Goal: Information Seeking & Learning: Learn about a topic

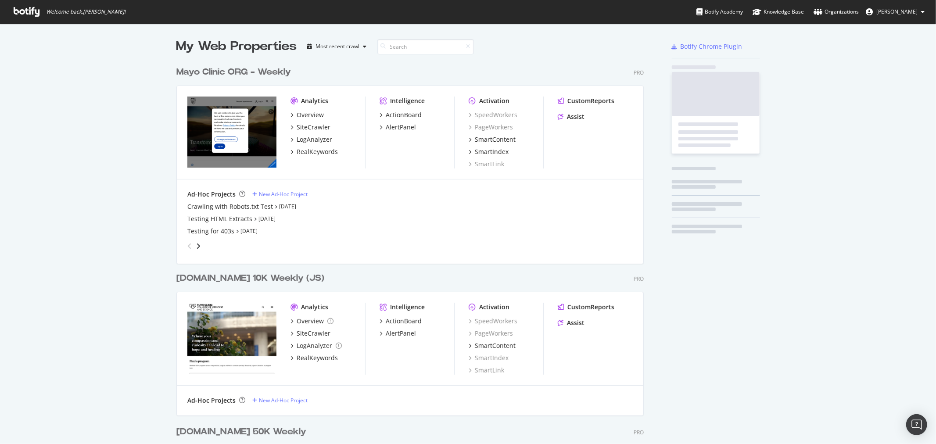
scroll to position [1247, 467]
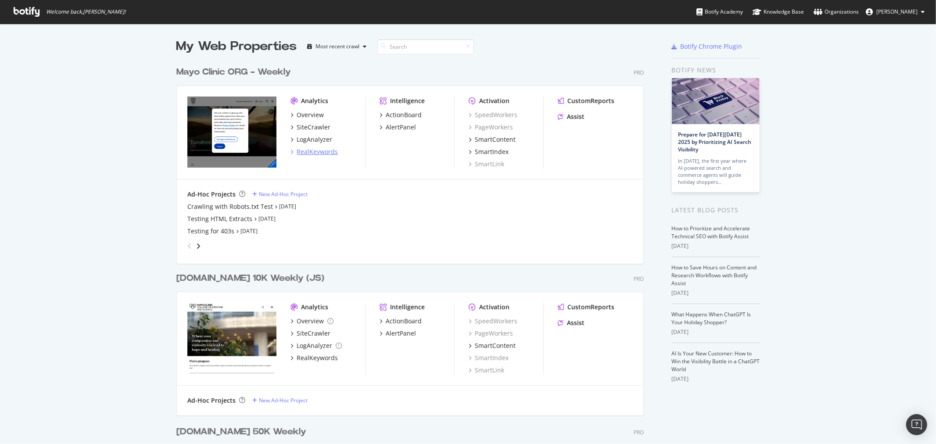
click at [319, 150] on div "RealKeywords" at bounding box center [317, 151] width 41 height 9
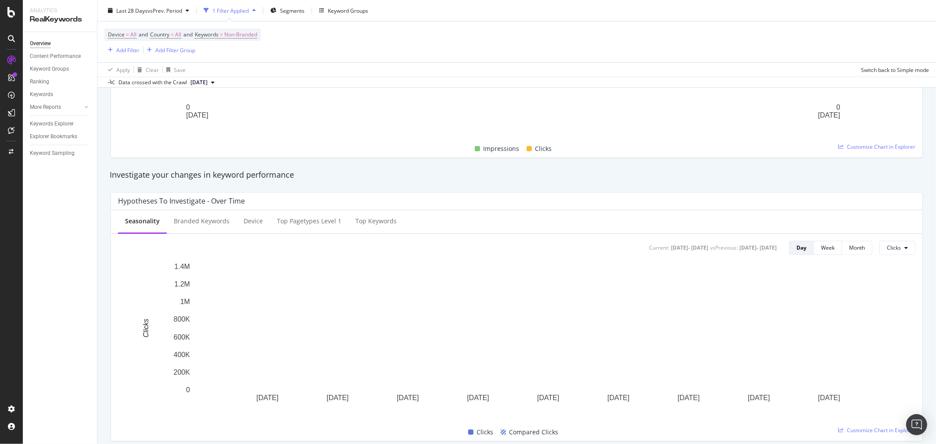
scroll to position [244, 0]
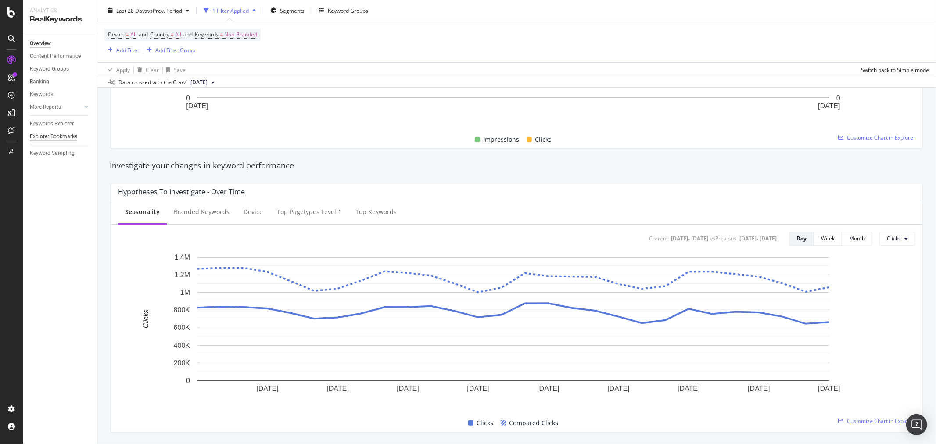
click at [51, 140] on div "Explorer Bookmarks" at bounding box center [53, 136] width 47 height 9
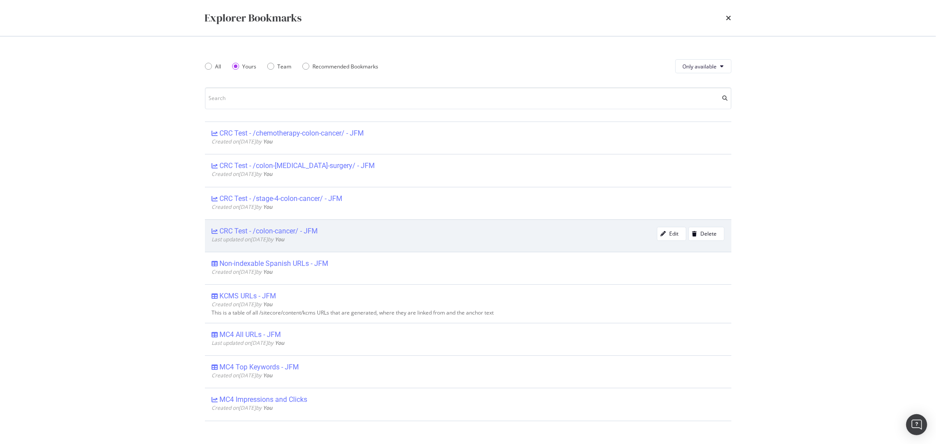
scroll to position [97, 0]
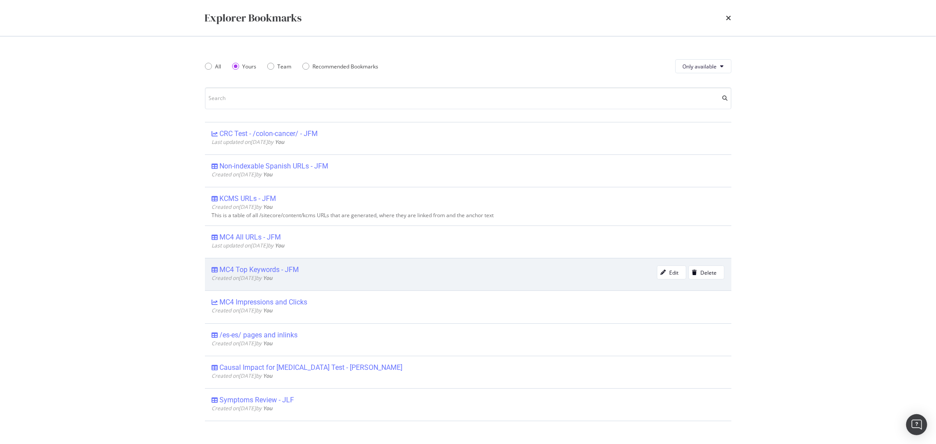
click at [285, 268] on div "MC4 Top Keywords - JFM" at bounding box center [259, 269] width 79 height 9
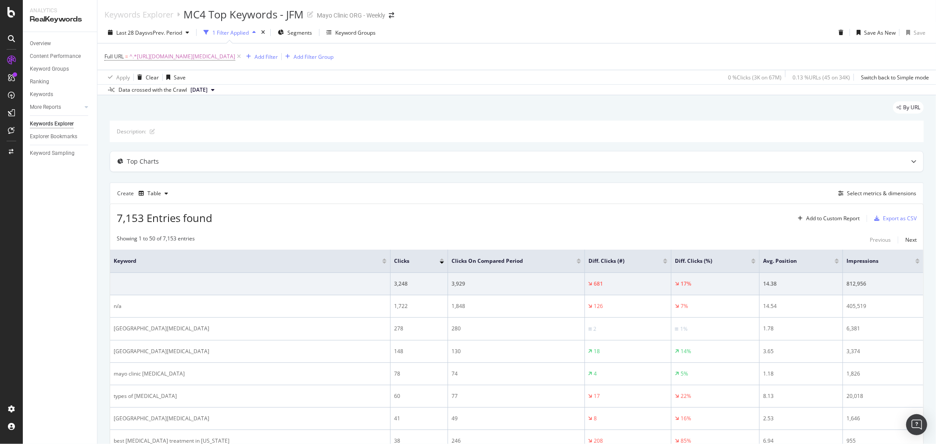
drag, startPoint x: 239, startPoint y: 55, endPoint x: 229, endPoint y: 76, distance: 22.8
click at [235, 55] on span "^.*[URL][DOMAIN_NAME][MEDICAL_DATA]" at bounding box center [182, 56] width 106 height 12
click at [133, 94] on input "[URL][DOMAIN_NAME][MEDICAL_DATA]" at bounding box center [153, 93] width 83 height 14
paste input "[DOMAIN_NAME][URL][MEDICAL_DATA][US_STATE]"
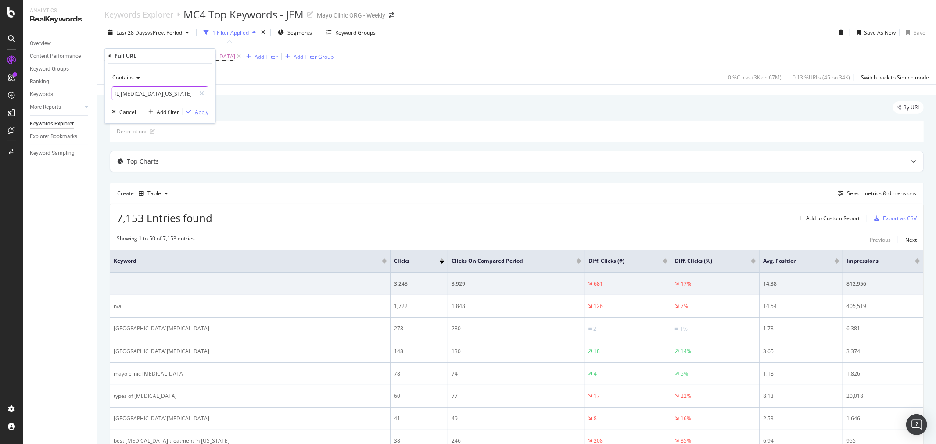
type input "[DOMAIN_NAME][URL][MEDICAL_DATA][US_STATE]"
click at [201, 112] on div "Apply" at bounding box center [202, 111] width 14 height 7
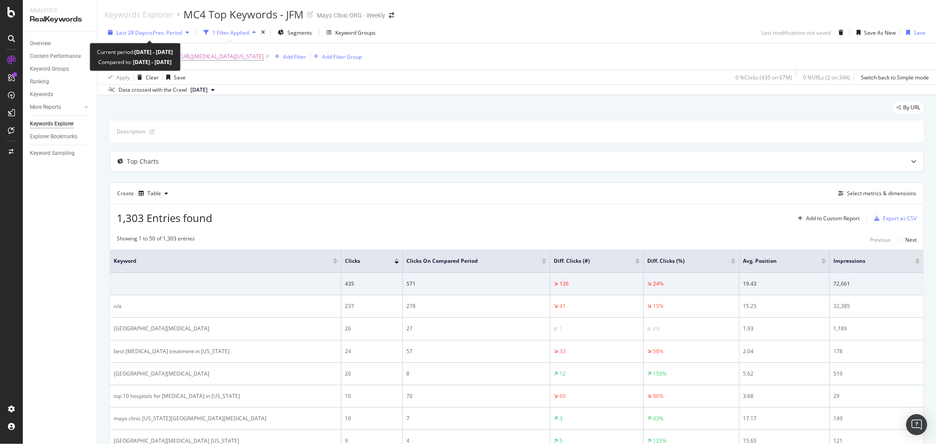
click at [130, 34] on span "Last 28 Days" at bounding box center [131, 32] width 31 height 7
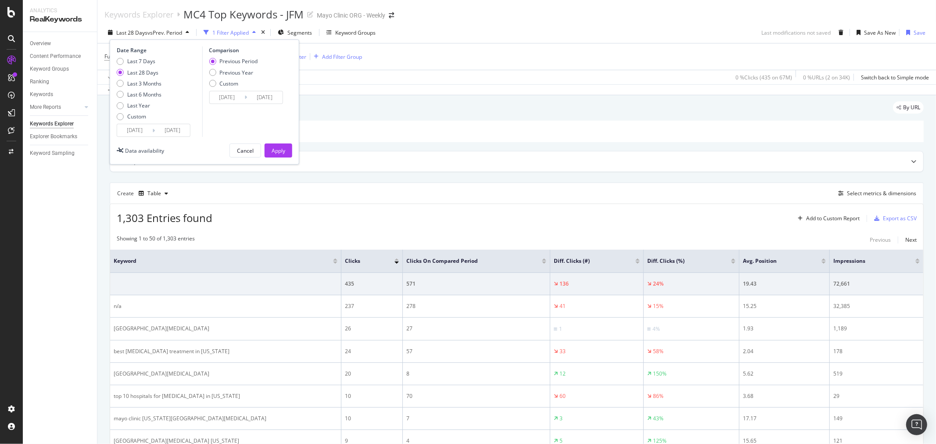
click at [133, 130] on input "[DATE]" at bounding box center [134, 130] width 35 height 12
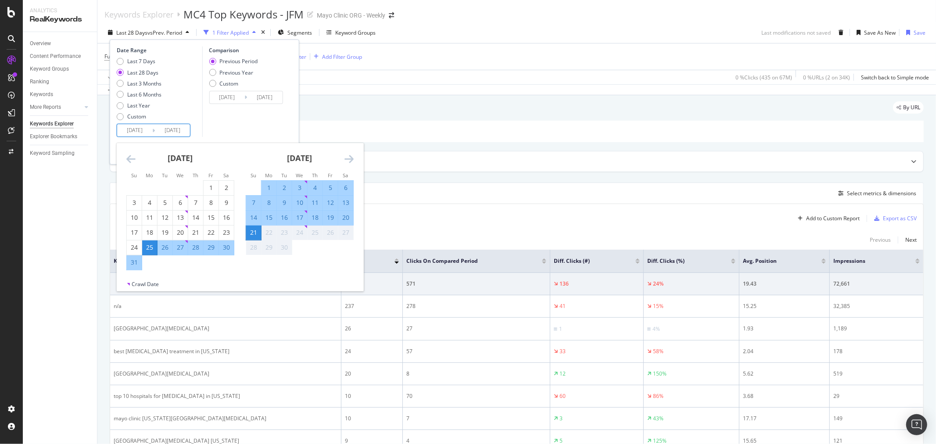
click at [139, 262] on div "31" at bounding box center [134, 262] width 15 height 9
type input "[DATE]"
click at [146, 248] on div "25" at bounding box center [149, 247] width 15 height 9
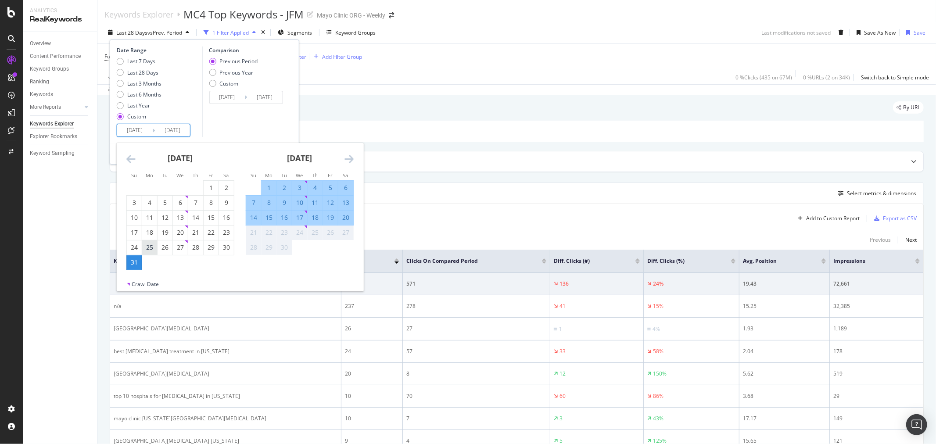
type input "[DATE]"
click at [229, 98] on input "[DATE]" at bounding box center [226, 97] width 35 height 12
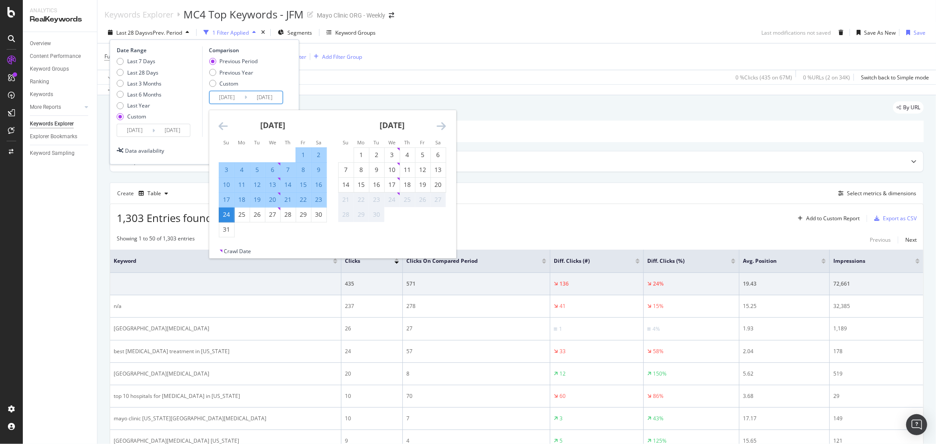
click at [240, 196] on div "18" at bounding box center [241, 199] width 15 height 9
type input "[DATE]"
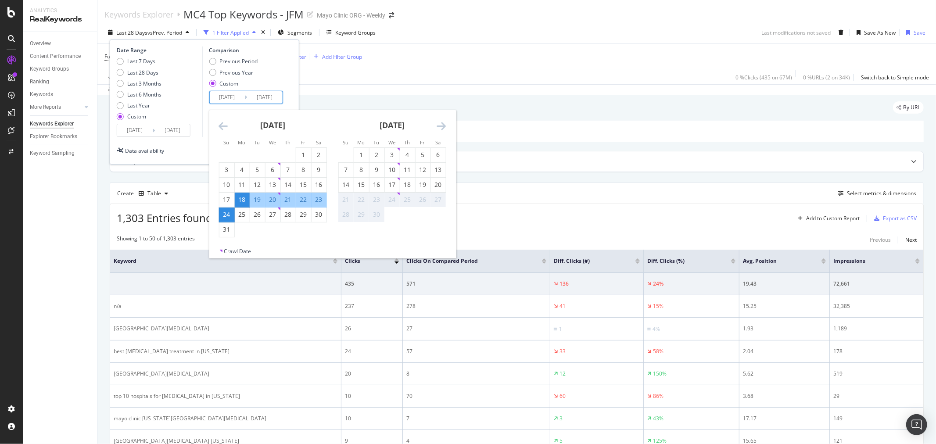
click at [226, 217] on div "24" at bounding box center [226, 214] width 15 height 9
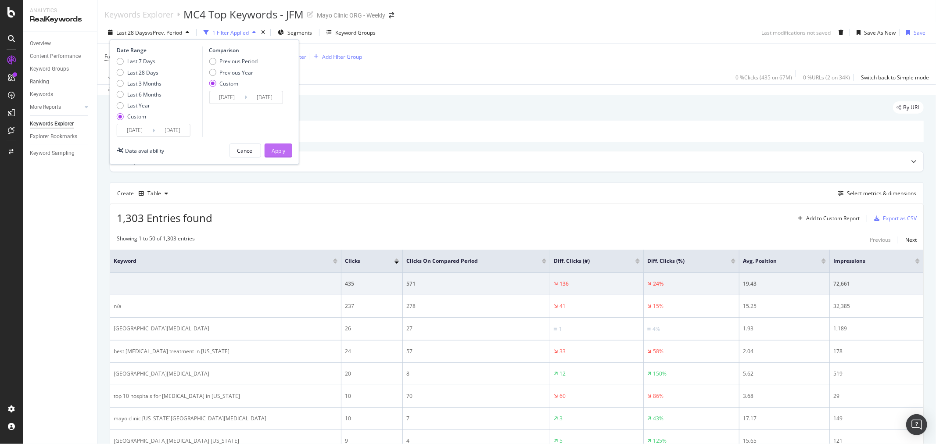
click at [272, 147] on div "Apply" at bounding box center [279, 150] width 14 height 7
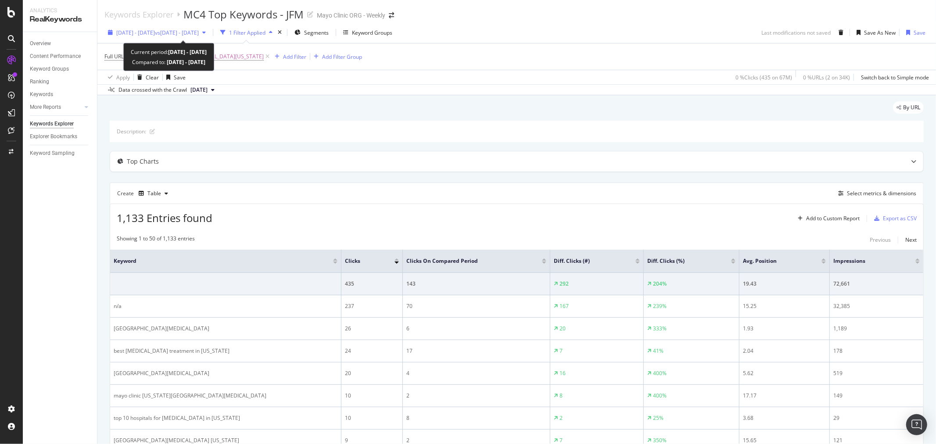
click at [179, 37] on div "[DATE] - [DATE] vs [DATE] - [DATE]" at bounding box center [156, 32] width 105 height 13
click at [361, 95] on div "[DATE] - [DATE] vs [DATE] - [DATE] 1 Filter Applied Segments Keyword Groups Las…" at bounding box center [516, 58] width 839 height 73
click at [264, 57] on span "^.*[DOMAIN_NAME][URL][MEDICAL_DATA][US_STATE]" at bounding box center [196, 56] width 134 height 12
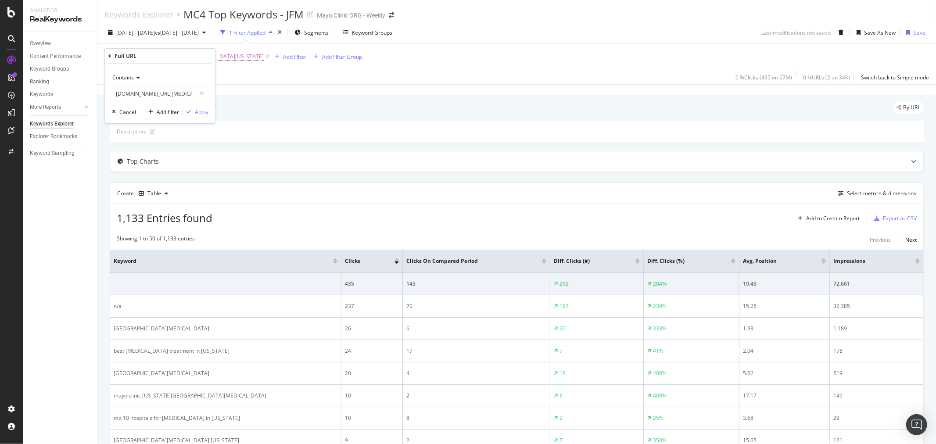
click at [138, 80] on div "Contains" at bounding box center [160, 78] width 97 height 14
click at [143, 94] on div "Equal to" at bounding box center [161, 95] width 94 height 11
click at [198, 113] on div "Apply" at bounding box center [202, 111] width 14 height 7
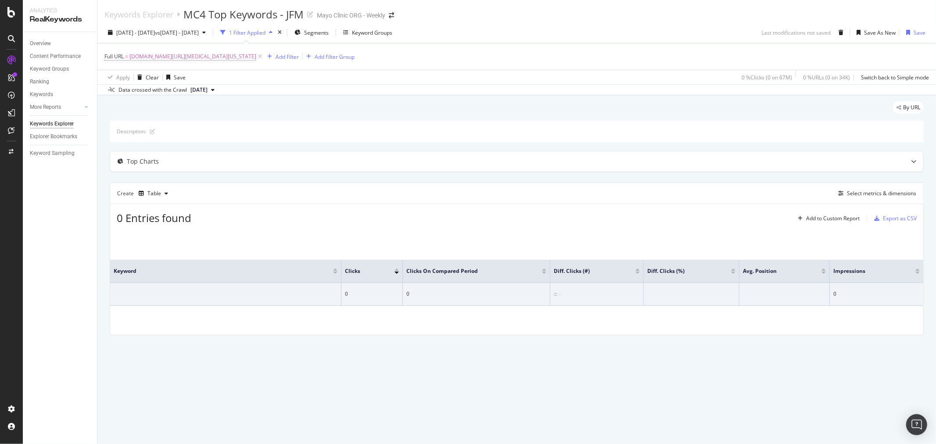
click at [201, 59] on span "[DOMAIN_NAME][URL][MEDICAL_DATA][US_STATE]" at bounding box center [192, 56] width 127 height 12
click at [141, 90] on input "[DOMAIN_NAME][URL][MEDICAL_DATA][US_STATE]" at bounding box center [153, 93] width 83 height 14
click at [143, 97] on input "[DOMAIN_NAME][URL][MEDICAL_DATA][US_STATE]" at bounding box center [153, 93] width 83 height 14
click at [199, 113] on div "Apply" at bounding box center [202, 111] width 14 height 7
click at [172, 57] on span "[DOMAIN_NAME][URL][MEDICAL_DATA][US_STATE]" at bounding box center [192, 56] width 127 height 12
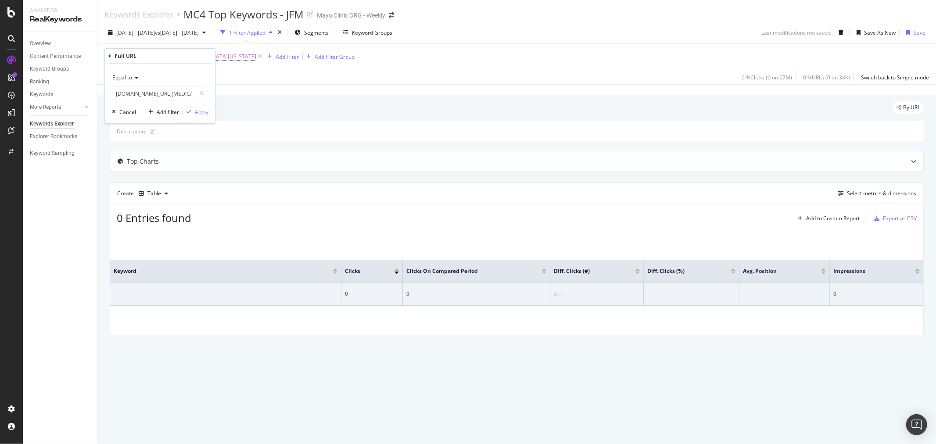
click at [129, 69] on div "Equal to [DOMAIN_NAME][URL][MEDICAL_DATA][US_STATE] Cancel Add filter Apply" at bounding box center [160, 94] width 111 height 60
click at [133, 77] on icon at bounding box center [135, 77] width 6 height 5
click at [141, 162] on div "Contains" at bounding box center [161, 163] width 94 height 11
click at [193, 111] on div "button" at bounding box center [189, 111] width 12 height 5
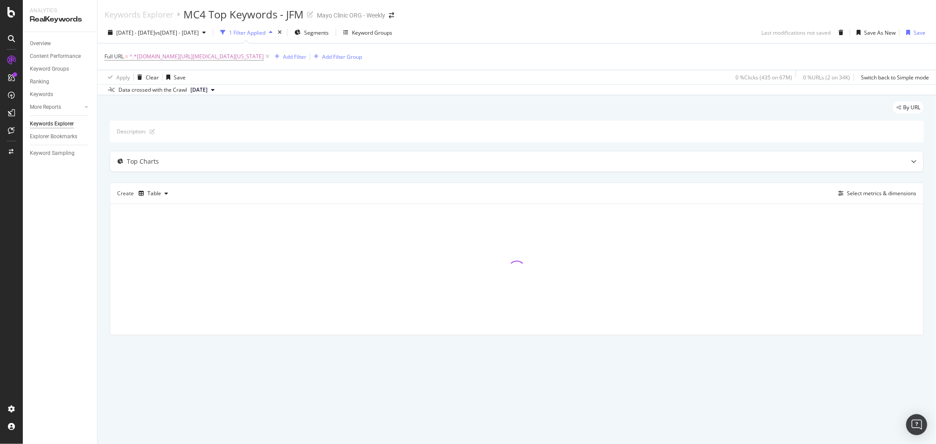
click at [266, 111] on div "By URL" at bounding box center [517, 110] width 814 height 19
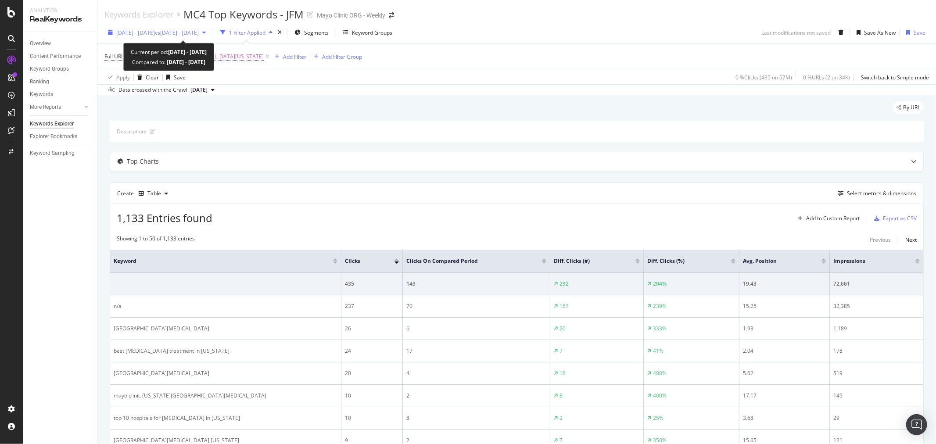
click at [206, 25] on button "[DATE] - [DATE] vs [DATE] - [DATE]" at bounding box center [156, 32] width 105 height 14
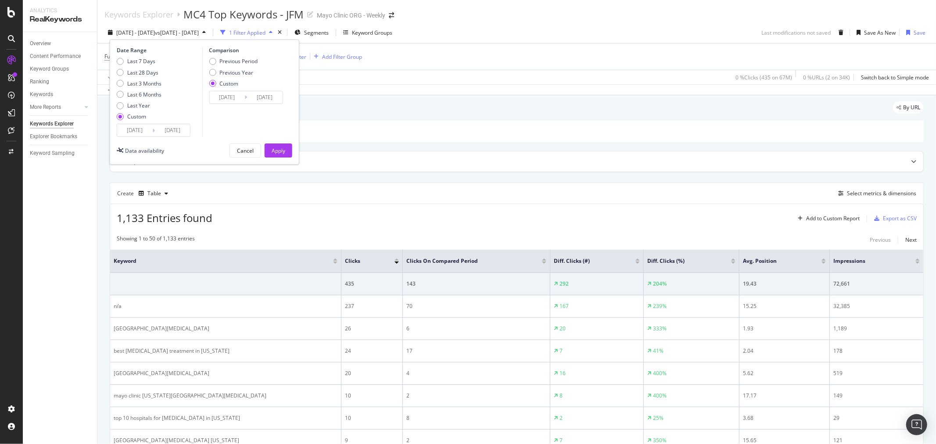
click at [169, 128] on input "[DATE]" at bounding box center [172, 130] width 35 height 12
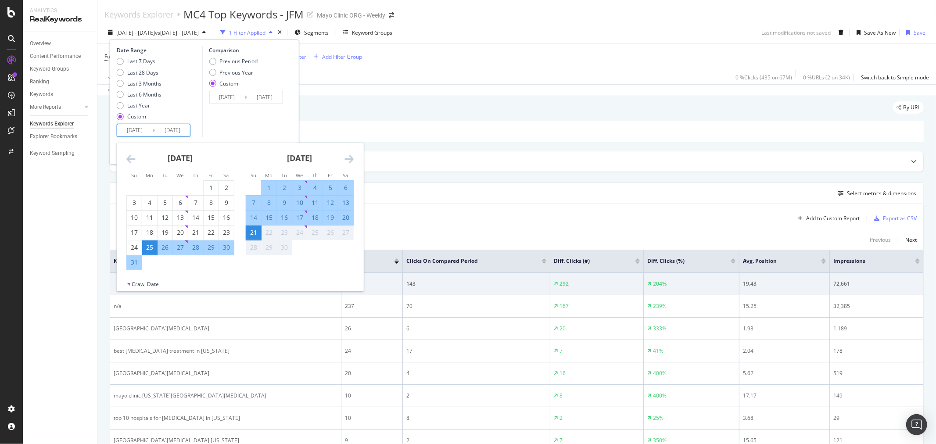
click at [148, 247] on div "25" at bounding box center [149, 247] width 15 height 9
type input "[DATE]"
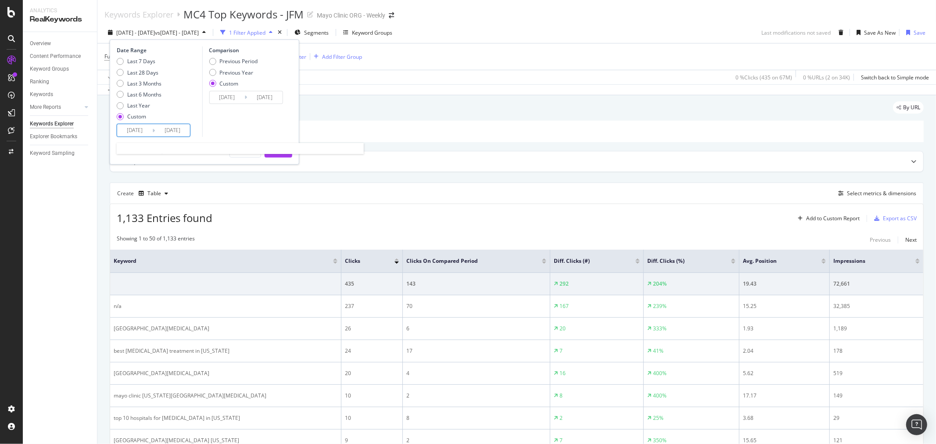
click at [135, 133] on input "[DATE]" at bounding box center [134, 130] width 35 height 12
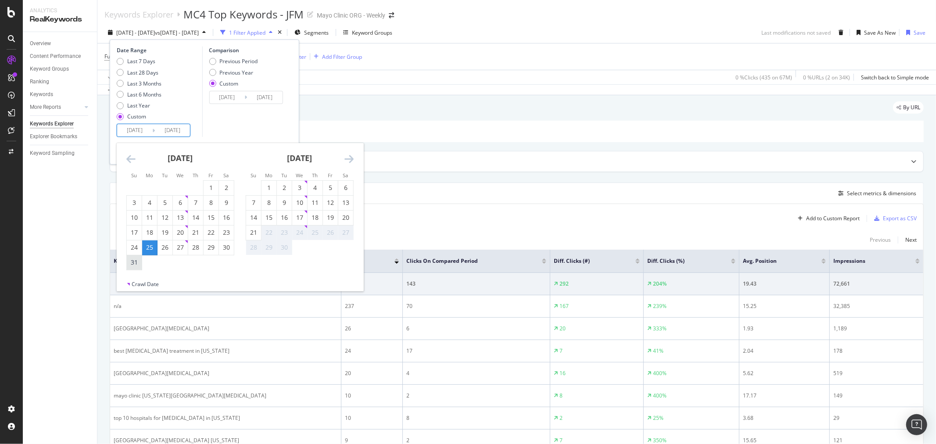
click at [130, 264] on div "31" at bounding box center [134, 262] width 15 height 9
click at [149, 249] on div "25" at bounding box center [149, 247] width 15 height 9
type input "[DATE]"
click at [138, 261] on div "31" at bounding box center [134, 262] width 15 height 9
type input "[DATE]"
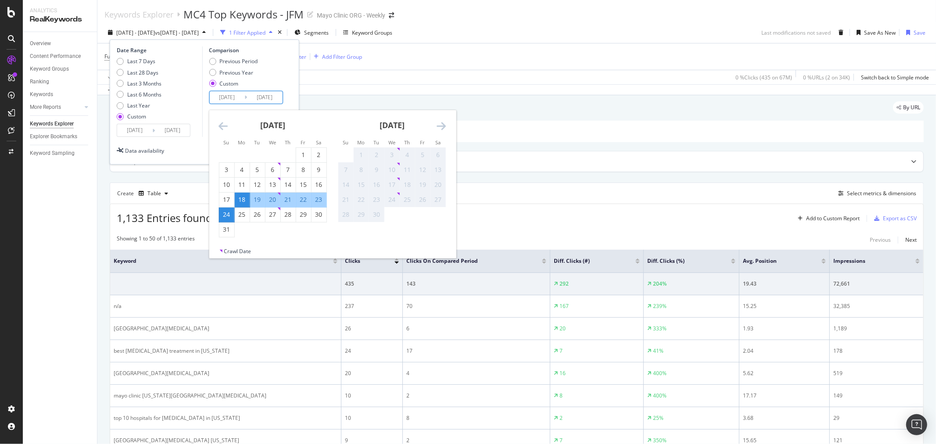
click at [234, 97] on input "[DATE]" at bounding box center [226, 97] width 35 height 12
click at [290, 98] on div "Date Range Last 7 Days Last 28 Days Last 3 Months Last 6 Months Last Year Custo…" at bounding box center [205, 92] width 176 height 90
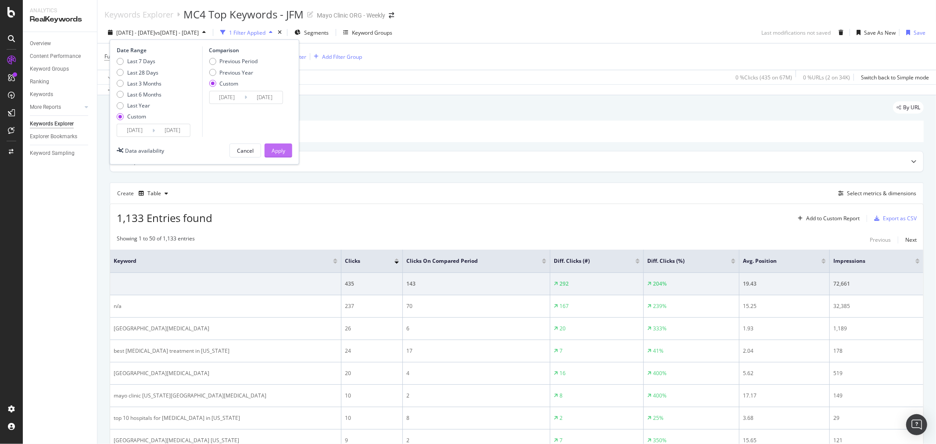
click at [273, 154] on div "Apply" at bounding box center [279, 150] width 14 height 13
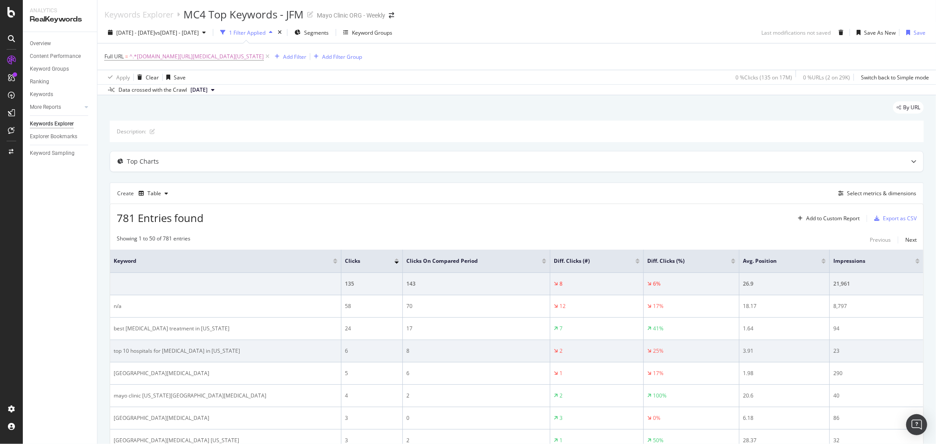
scroll to position [49, 0]
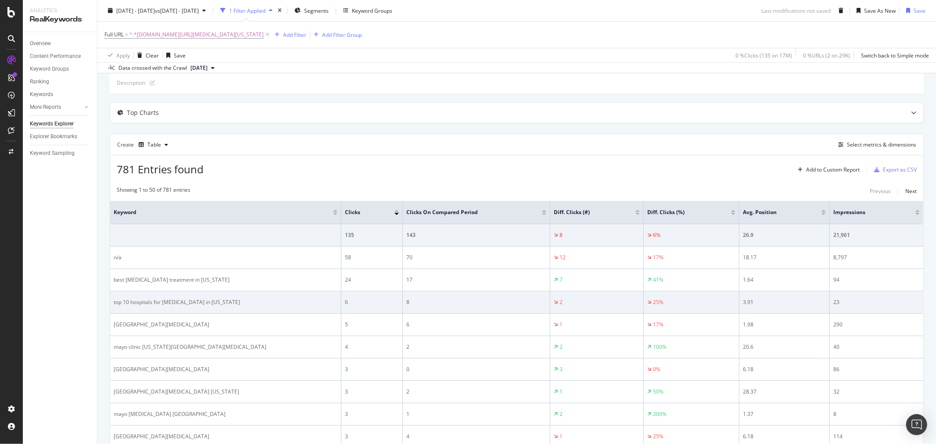
click at [277, 306] on div "top 10 hospitals for [MEDICAL_DATA] in [US_STATE]" at bounding box center [226, 302] width 224 height 8
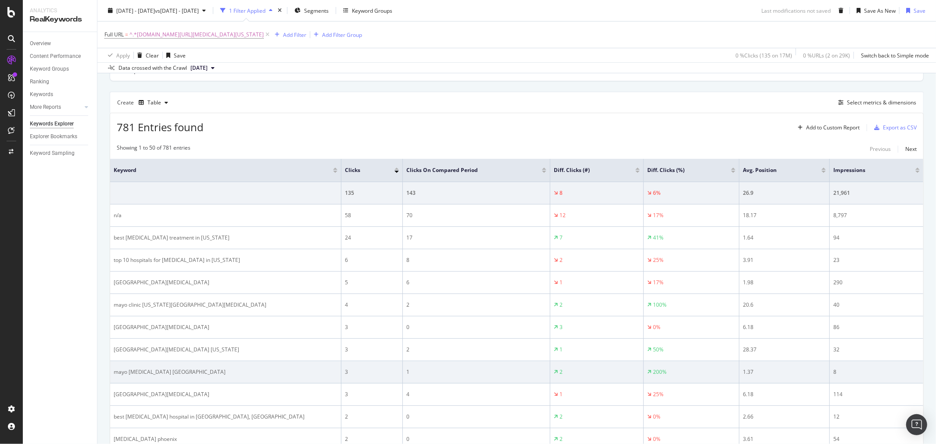
scroll to position [65, 0]
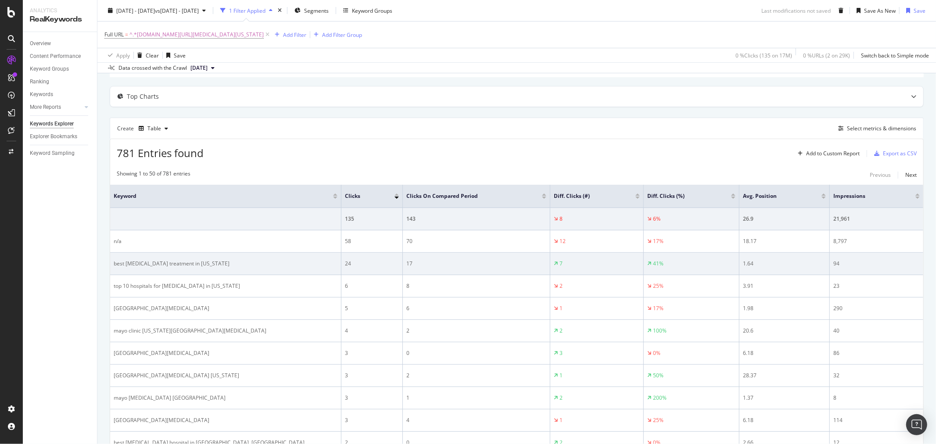
click at [371, 267] on div "24" at bounding box center [372, 264] width 54 height 8
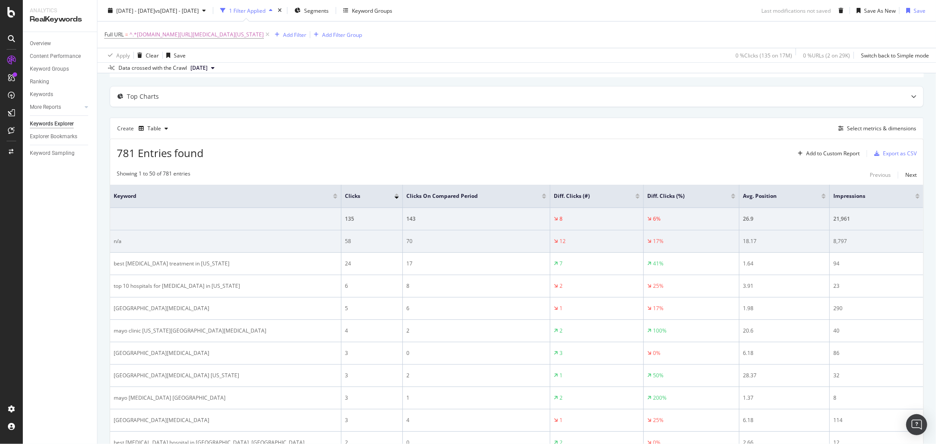
click at [449, 248] on td "70" at bounding box center [476, 241] width 147 height 22
